Goal: Navigation & Orientation: Understand site structure

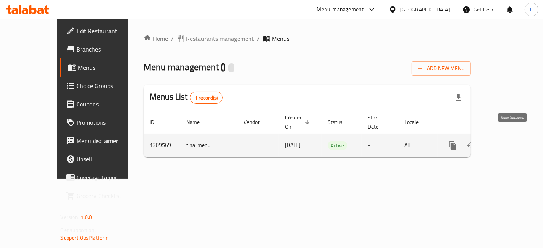
click at [512, 141] on icon "enhanced table" at bounding box center [507, 145] width 9 height 9
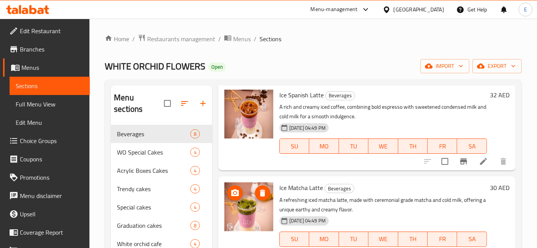
scroll to position [40, 0]
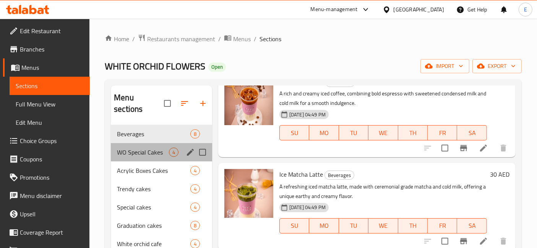
click at [141, 146] on div "WO Special Cakes 4" at bounding box center [161, 152] width 101 height 18
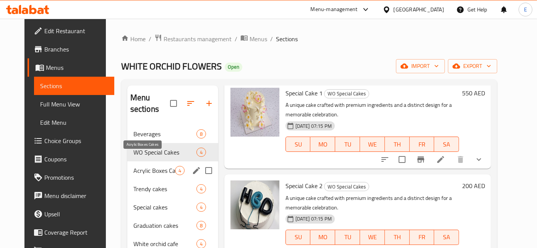
click at [133, 166] on span "Acrylic Boxes Cakes" at bounding box center [154, 170] width 42 height 9
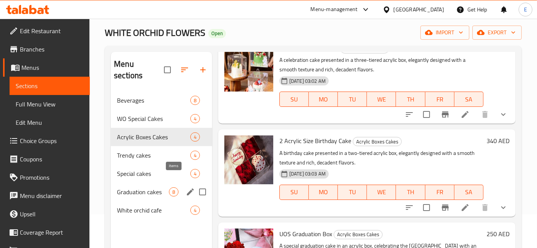
scroll to position [34, 0]
click at [145, 151] on span "Trendy cakes" at bounding box center [143, 155] width 52 height 9
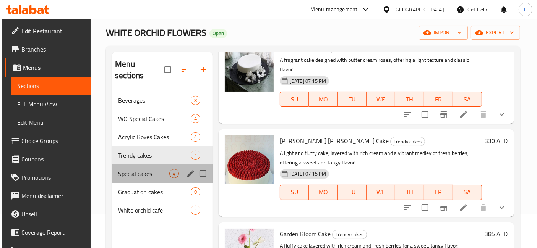
click at [142, 167] on div "Special cakes 4" at bounding box center [162, 174] width 100 height 18
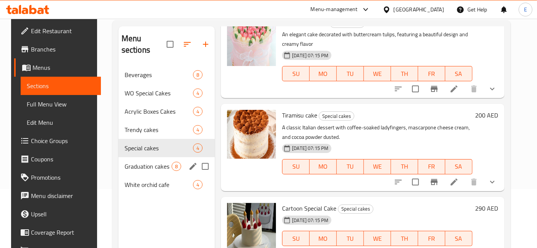
scroll to position [65, 0]
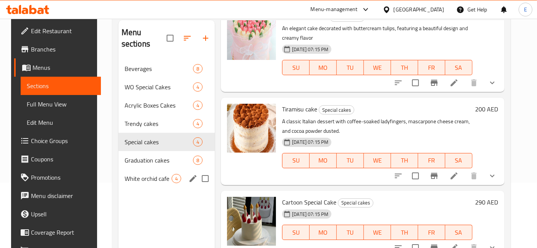
click at [138, 170] on div "White orchid cafe 4" at bounding box center [166, 179] width 96 height 18
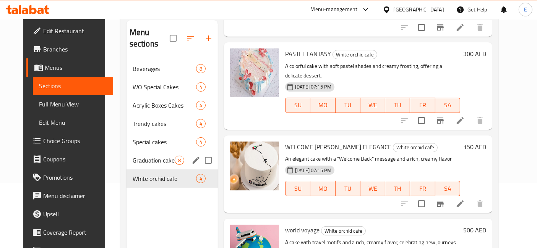
scroll to position [107, 0]
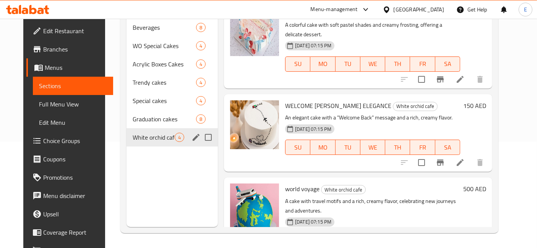
click at [151, 133] on span "White orchid cafe" at bounding box center [154, 137] width 42 height 9
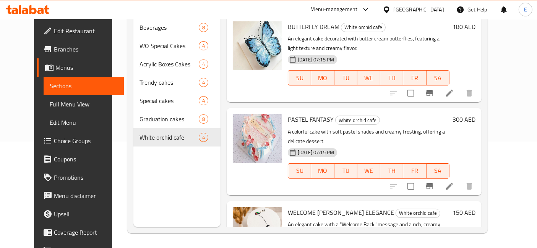
scroll to position [0, 0]
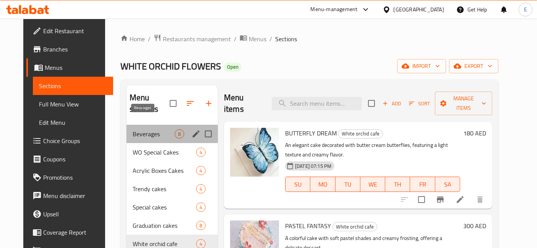
click at [148, 129] on span "Beverages" at bounding box center [154, 133] width 42 height 9
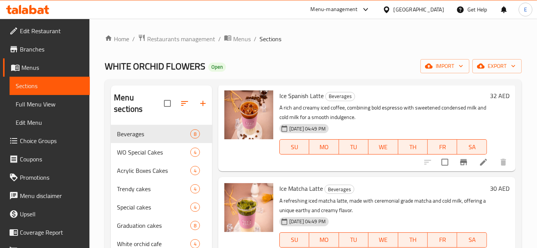
scroll to position [27, 0]
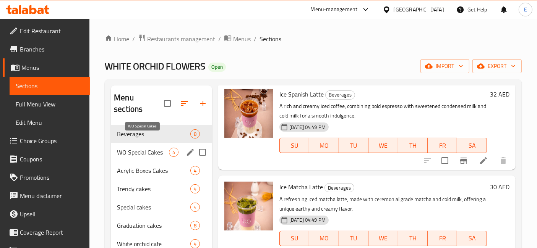
click at [157, 148] on span "WO Special Cakes" at bounding box center [143, 152] width 52 height 9
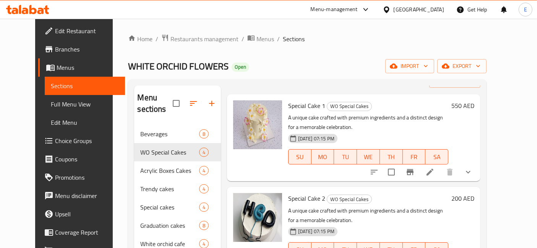
scroll to position [121, 0]
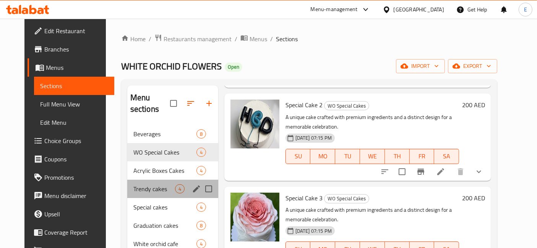
click at [127, 180] on div "Trendy cakes 4" at bounding box center [172, 189] width 91 height 18
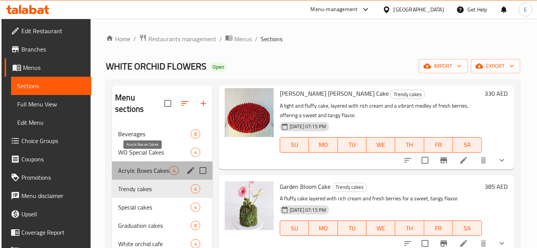
click at [126, 166] on span "Acrylic Boxes Cakes" at bounding box center [143, 170] width 51 height 9
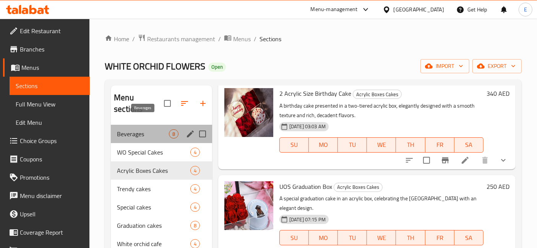
click at [130, 129] on span "Beverages" at bounding box center [143, 133] width 52 height 9
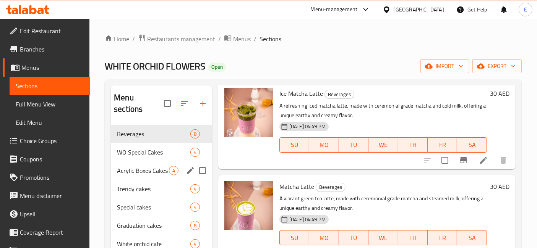
scroll to position [27, 0]
